Goal: Check status: Check status

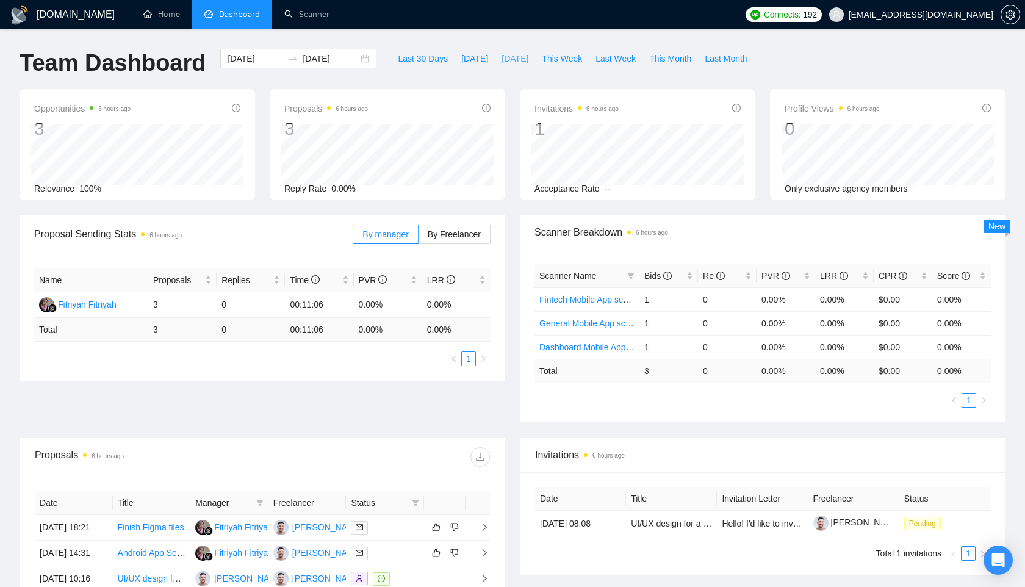
click at [501, 56] on span "[DATE]" at bounding box center [514, 58] width 27 height 13
type input "[DATE]"
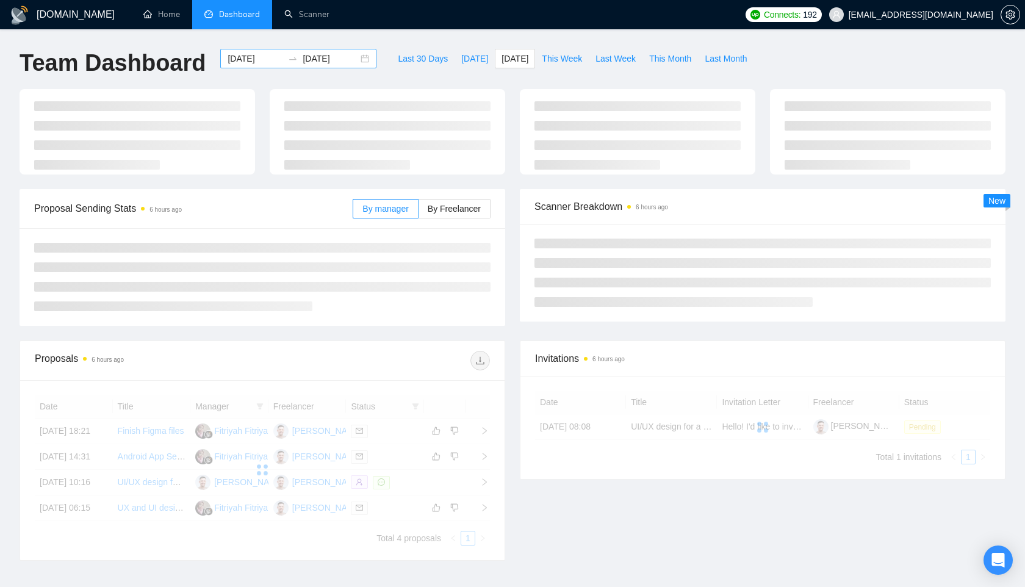
click at [265, 60] on input "[DATE]" at bounding box center [256, 58] width 56 height 13
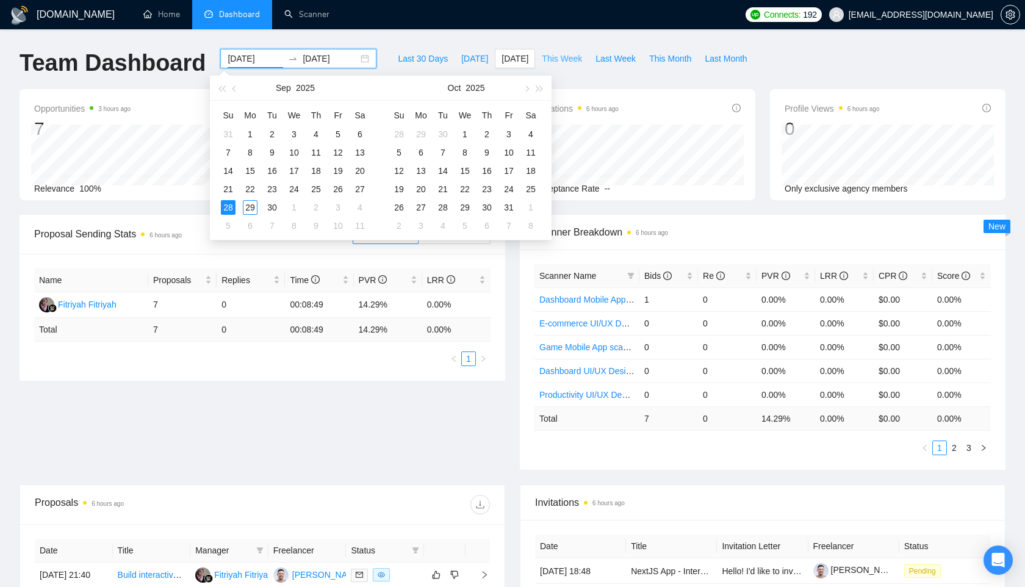
click at [558, 59] on span "This Week" at bounding box center [562, 58] width 40 height 13
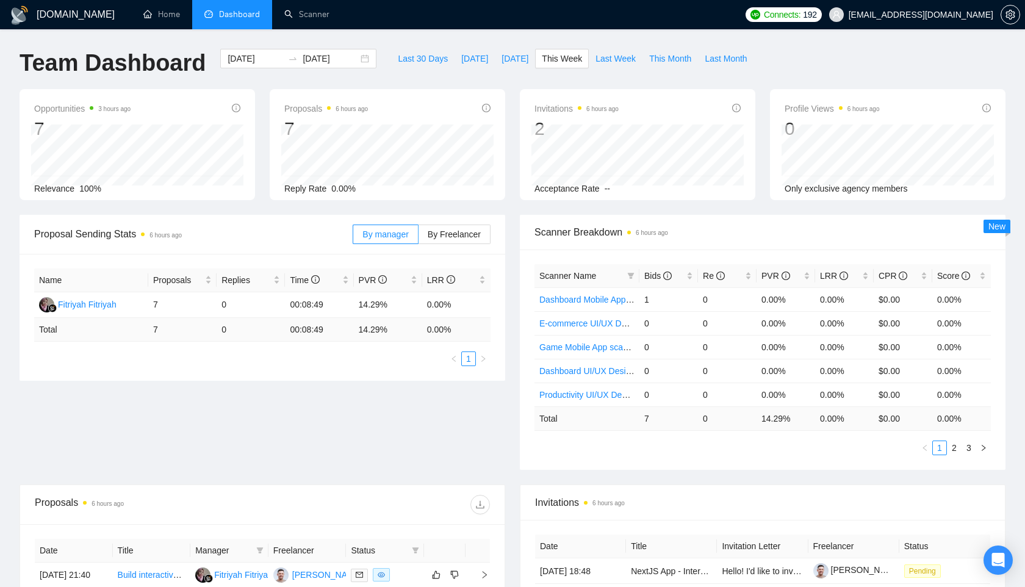
type input "[DATE]"
click at [339, 58] on input "[DATE]" at bounding box center [331, 58] width 56 height 13
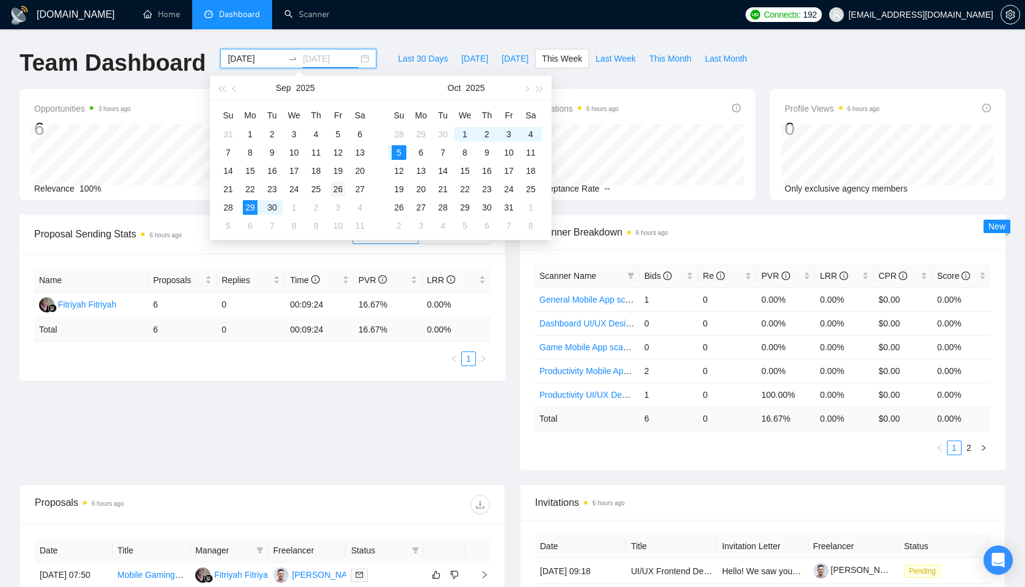
type input "[DATE]"
click at [337, 188] on div "26" at bounding box center [338, 189] width 15 height 15
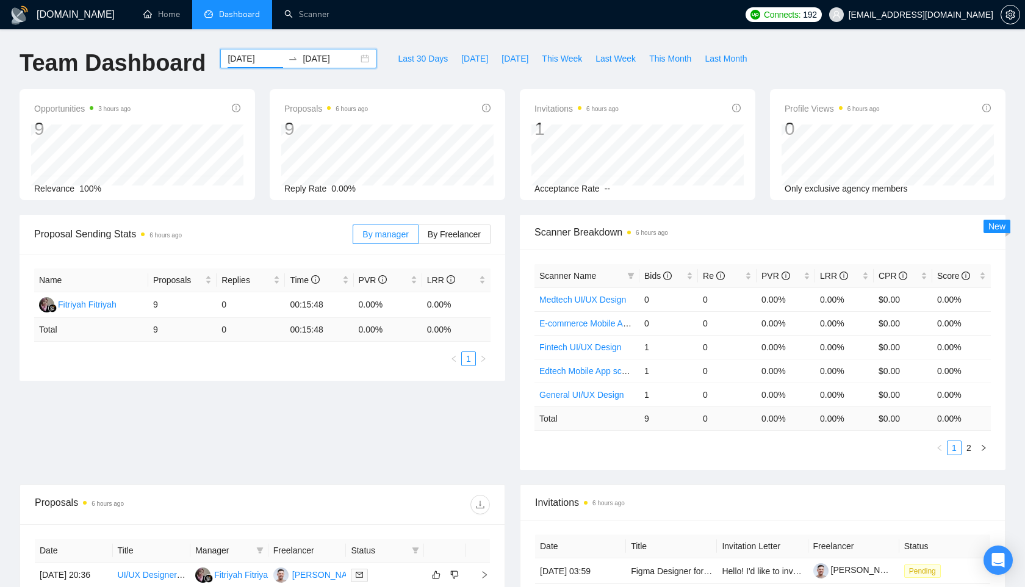
click at [260, 60] on input "[DATE]" at bounding box center [256, 58] width 56 height 13
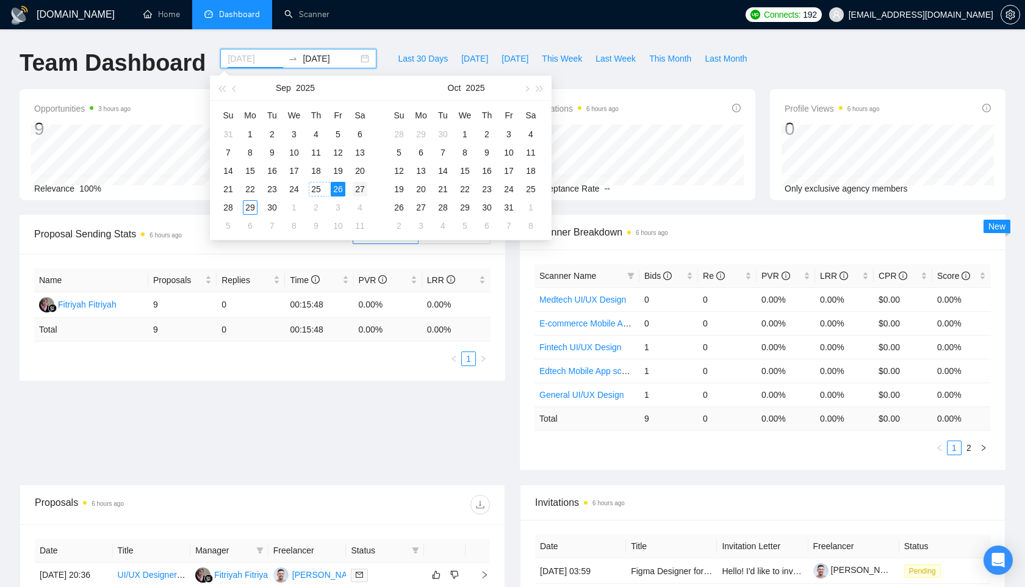
type input "[DATE]"
click at [356, 189] on div "27" at bounding box center [360, 189] width 15 height 15
type input "[DATE]"
click at [361, 187] on div "27" at bounding box center [360, 189] width 15 height 15
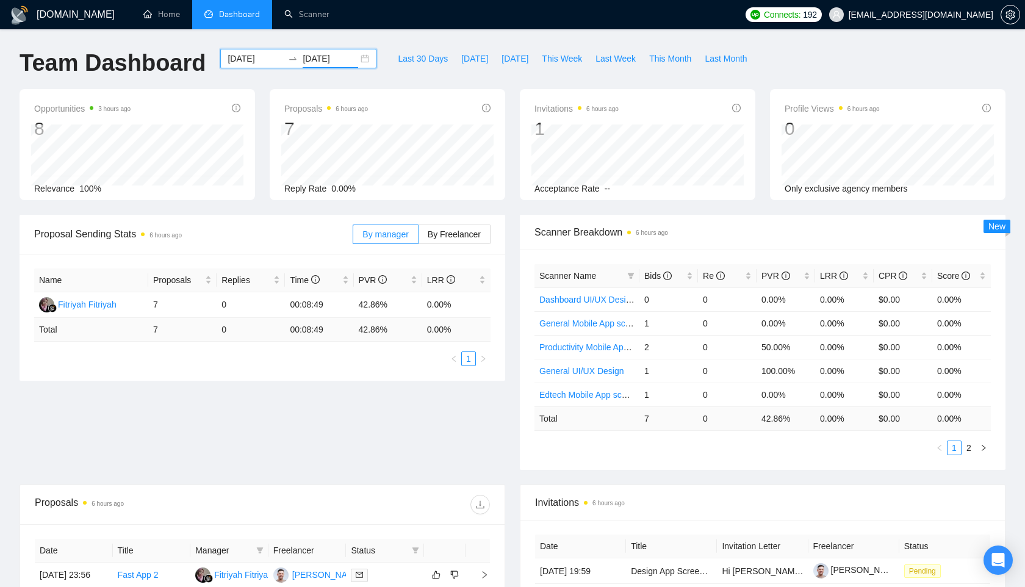
click at [259, 54] on input "[DATE]" at bounding box center [256, 58] width 56 height 13
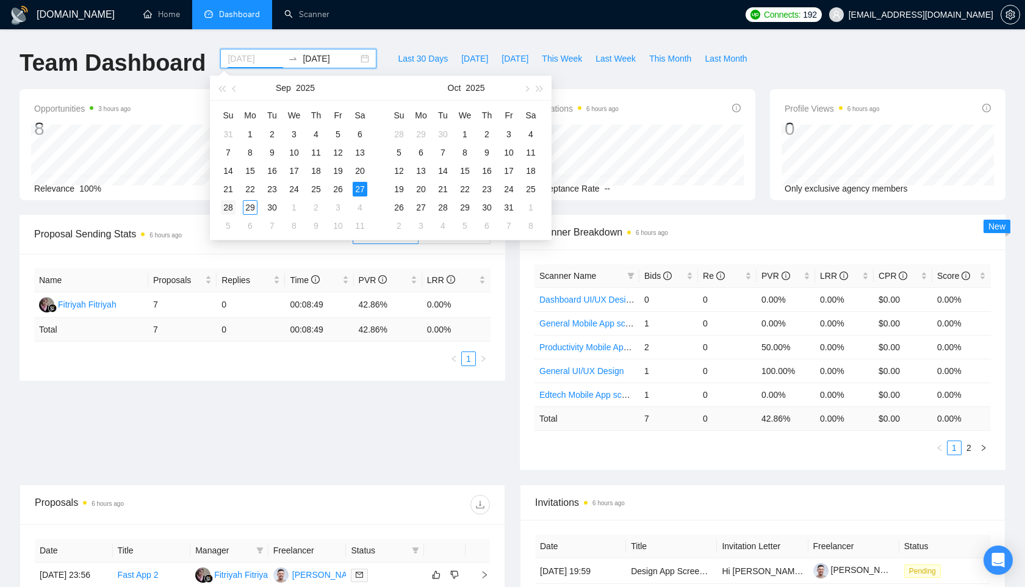
type input "[DATE]"
click at [231, 204] on div "28" at bounding box center [228, 207] width 15 height 15
type input "[DATE]"
click at [231, 208] on div "28" at bounding box center [228, 207] width 15 height 15
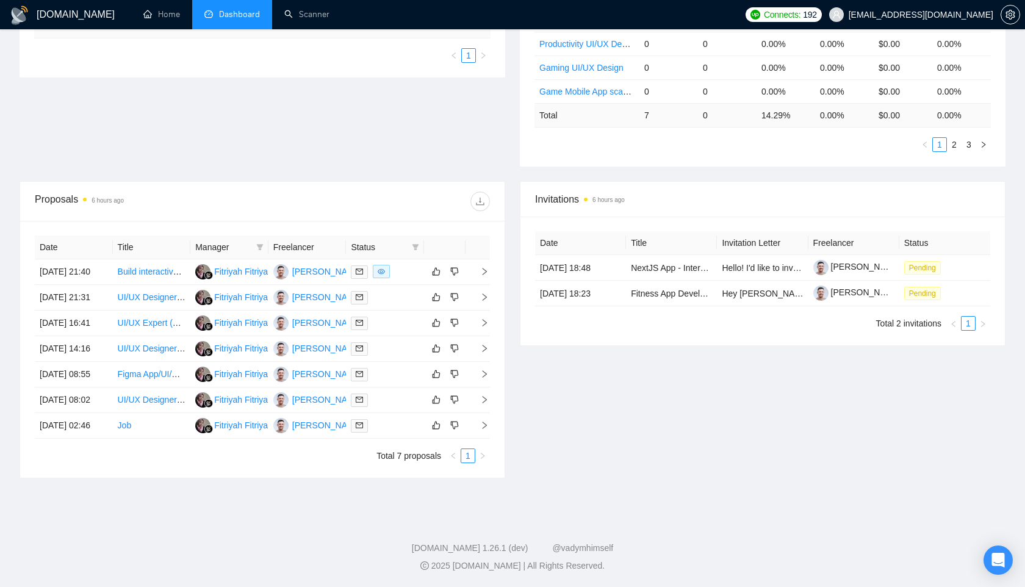
scroll to position [384, 0]
